Goal: Find specific page/section: Find specific page/section

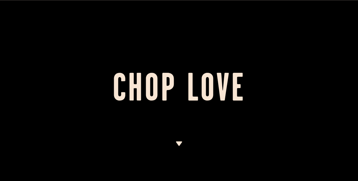
click at [177, 144] on img at bounding box center [178, 143] width 7 height 5
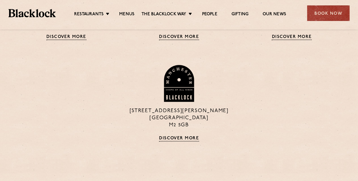
scroll to position [446, 0]
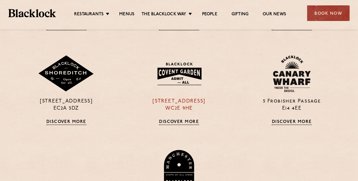
click at [170, 118] on div "16a Bedford Street WC2E 9HE Discover More" at bounding box center [178, 89] width 113 height 69
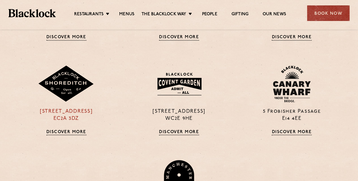
scroll to position [361, 0]
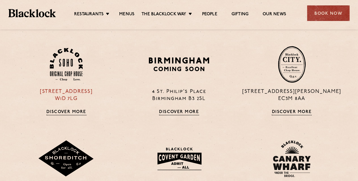
click at [78, 112] on link "Discover More" at bounding box center [66, 112] width 40 height 6
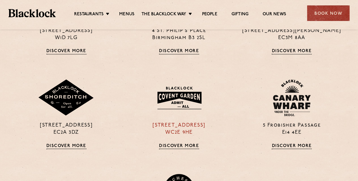
scroll to position [446, 0]
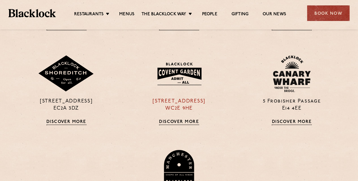
click at [186, 120] on link "Discover More" at bounding box center [179, 122] width 40 height 6
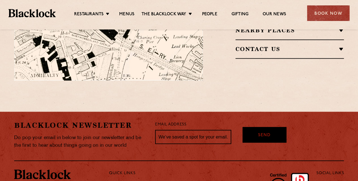
scroll to position [452, 0]
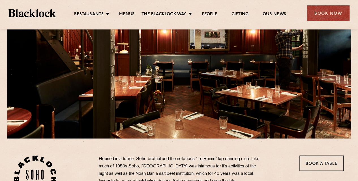
scroll to position [57, 0]
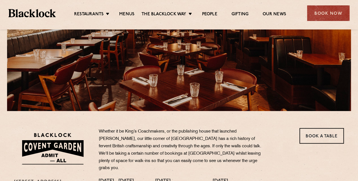
scroll to position [13, 0]
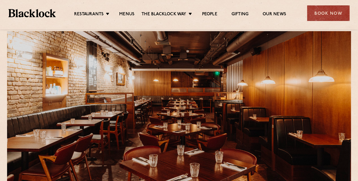
click at [124, 10] on ul "Restaurants Soho City Shoreditch Covent Garden Canary Wharf Manchester Birmingh…" at bounding box center [180, 13] width 248 height 9
click at [123, 12] on link "Menus" at bounding box center [126, 15] width 15 height 6
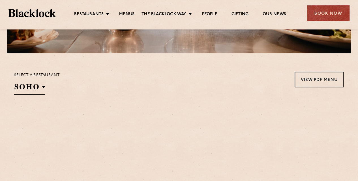
scroll to position [170, 0]
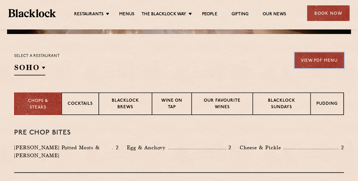
click at [323, 57] on link "View PDF Menu" at bounding box center [318, 60] width 49 height 16
